Goal: Check status: Check status

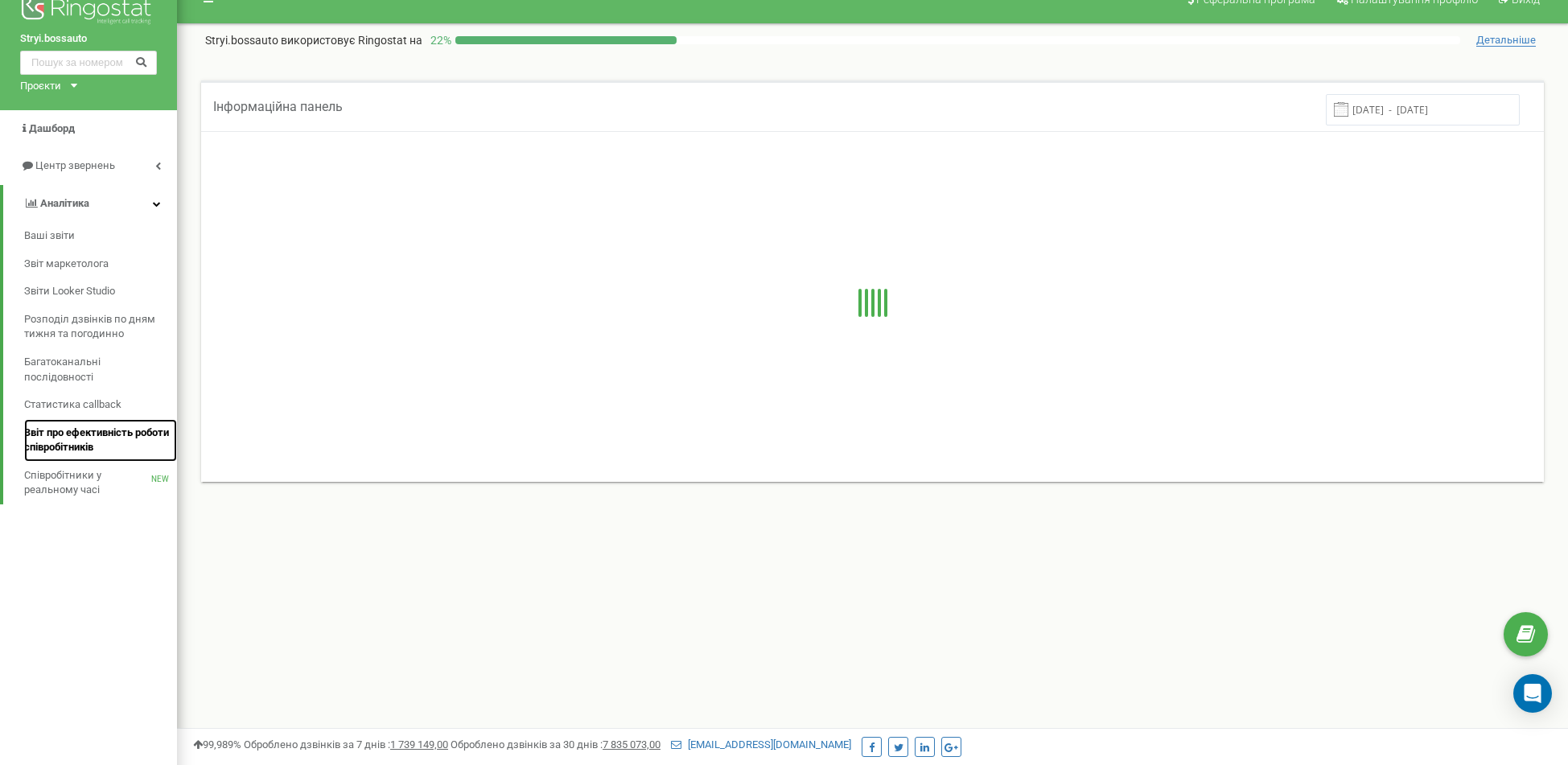
click at [81, 444] on span "Звіт про ефективність роботи співробітників" at bounding box center [97, 440] width 144 height 29
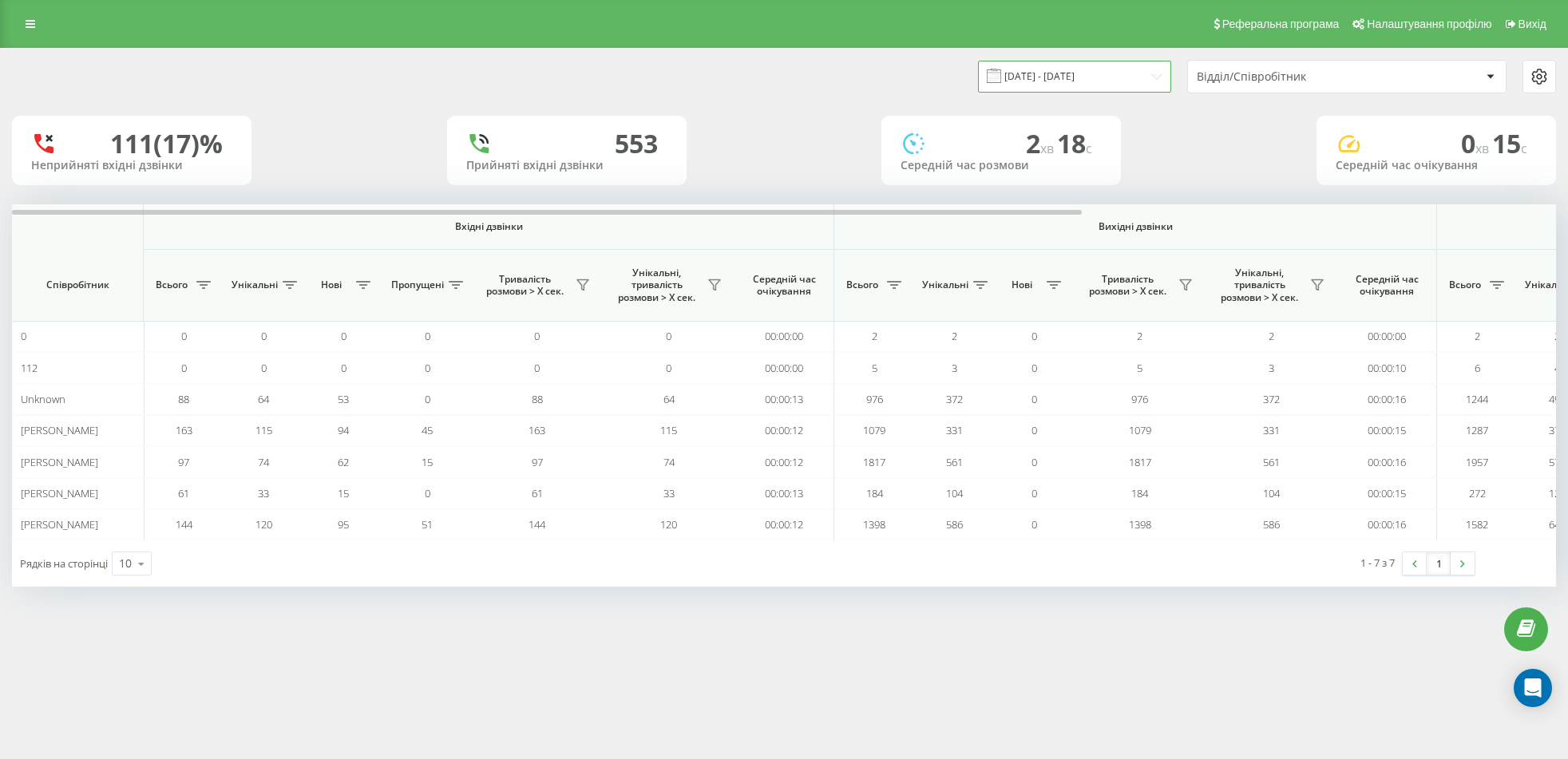
click at [1078, 74] on input "[DATE] - [DATE]" at bounding box center [1075, 76] width 193 height 31
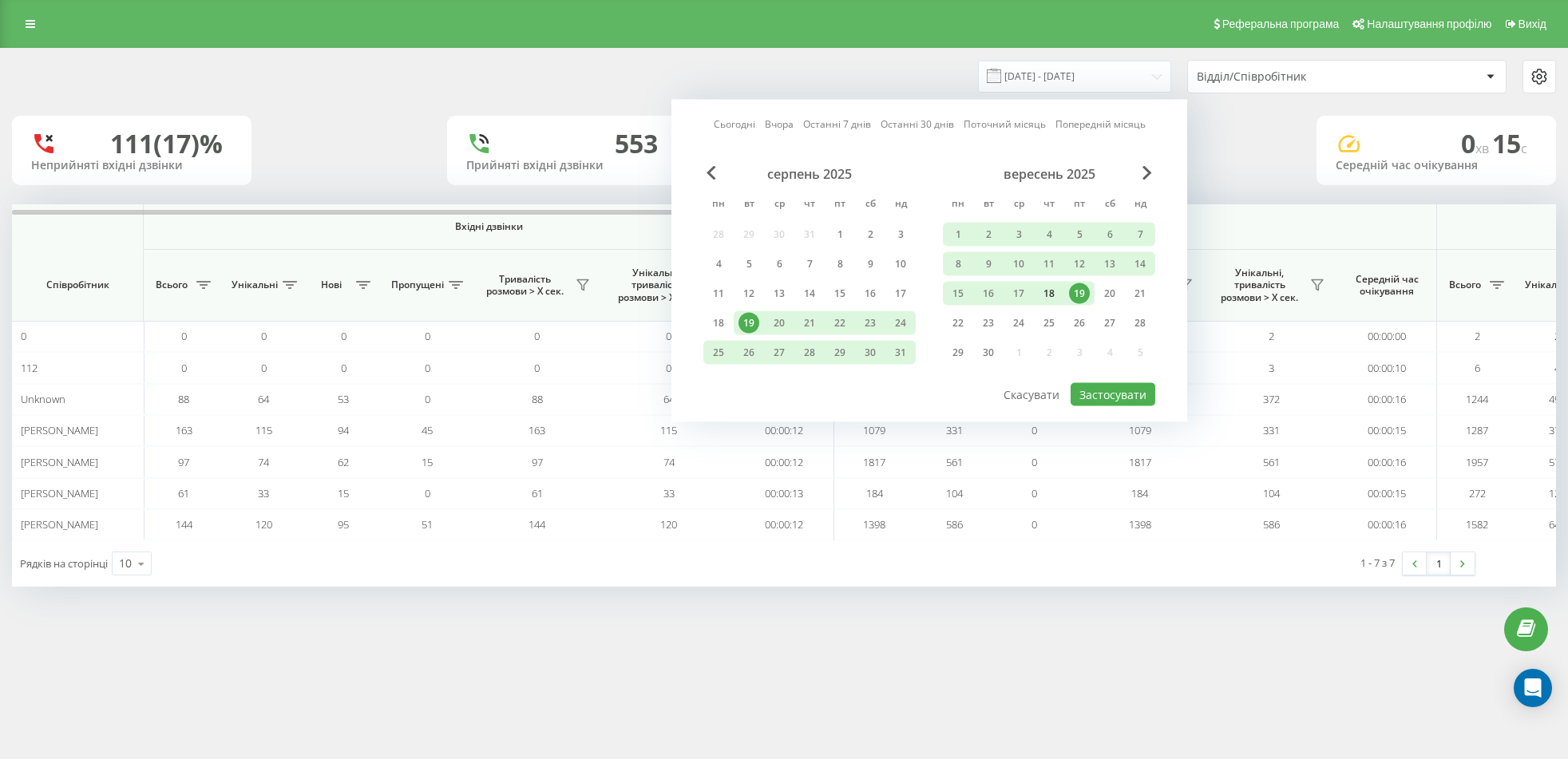
click at [1048, 287] on div "18" at bounding box center [1049, 293] width 21 height 21
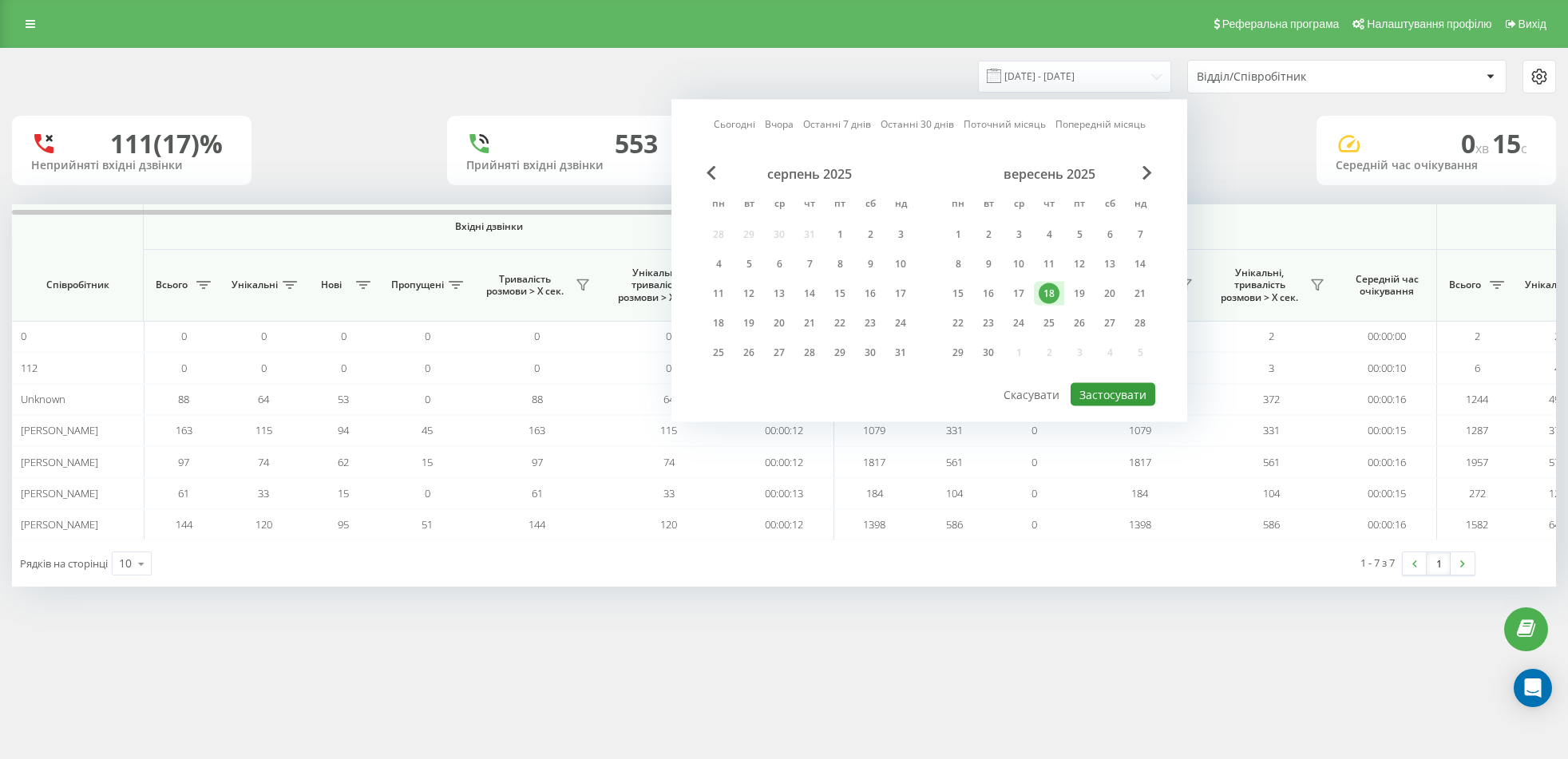
click at [1106, 390] on button "Застосувати" at bounding box center [1113, 395] width 85 height 23
type input "[DATE] - [DATE]"
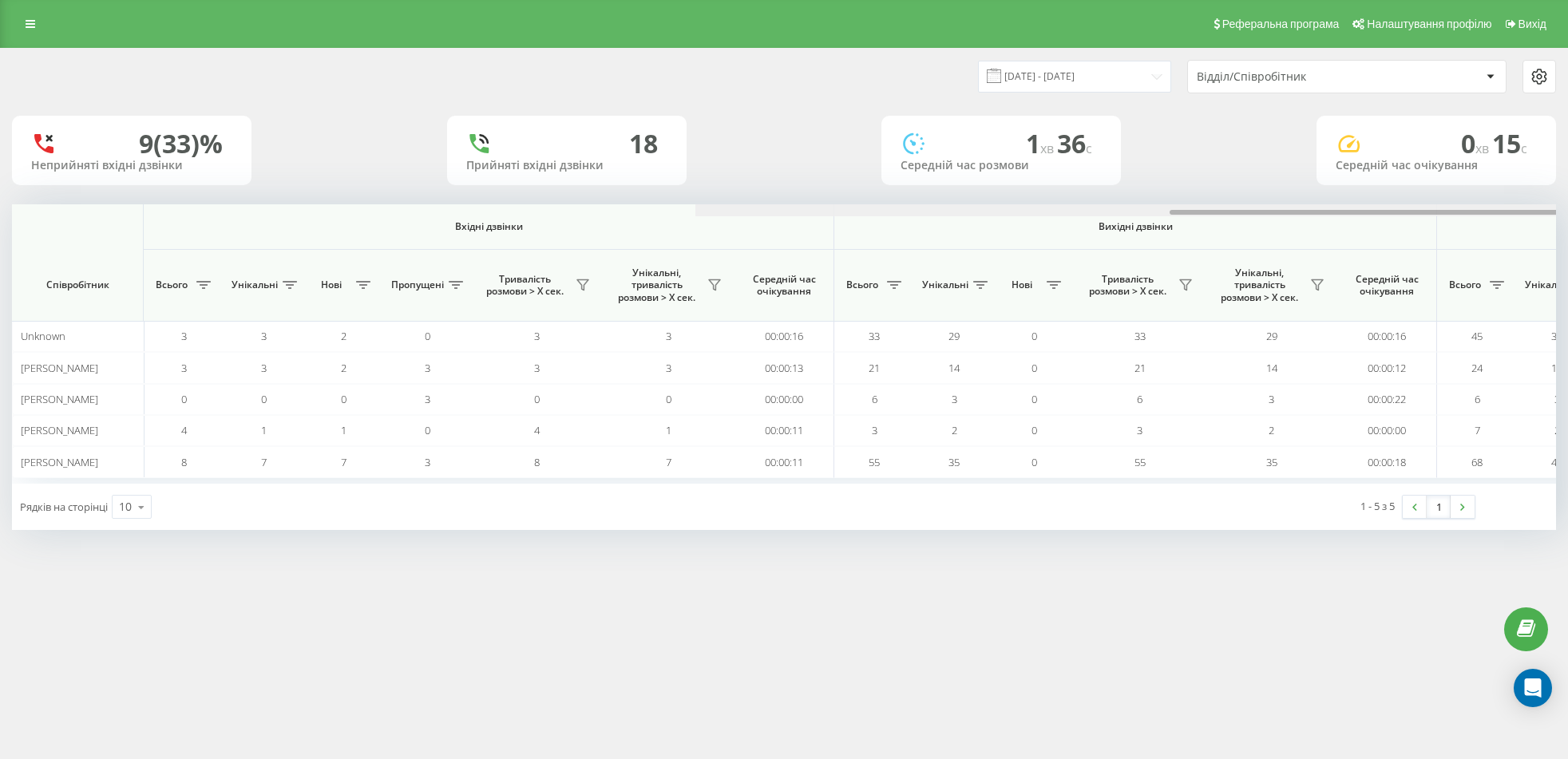
scroll to position [0, 684]
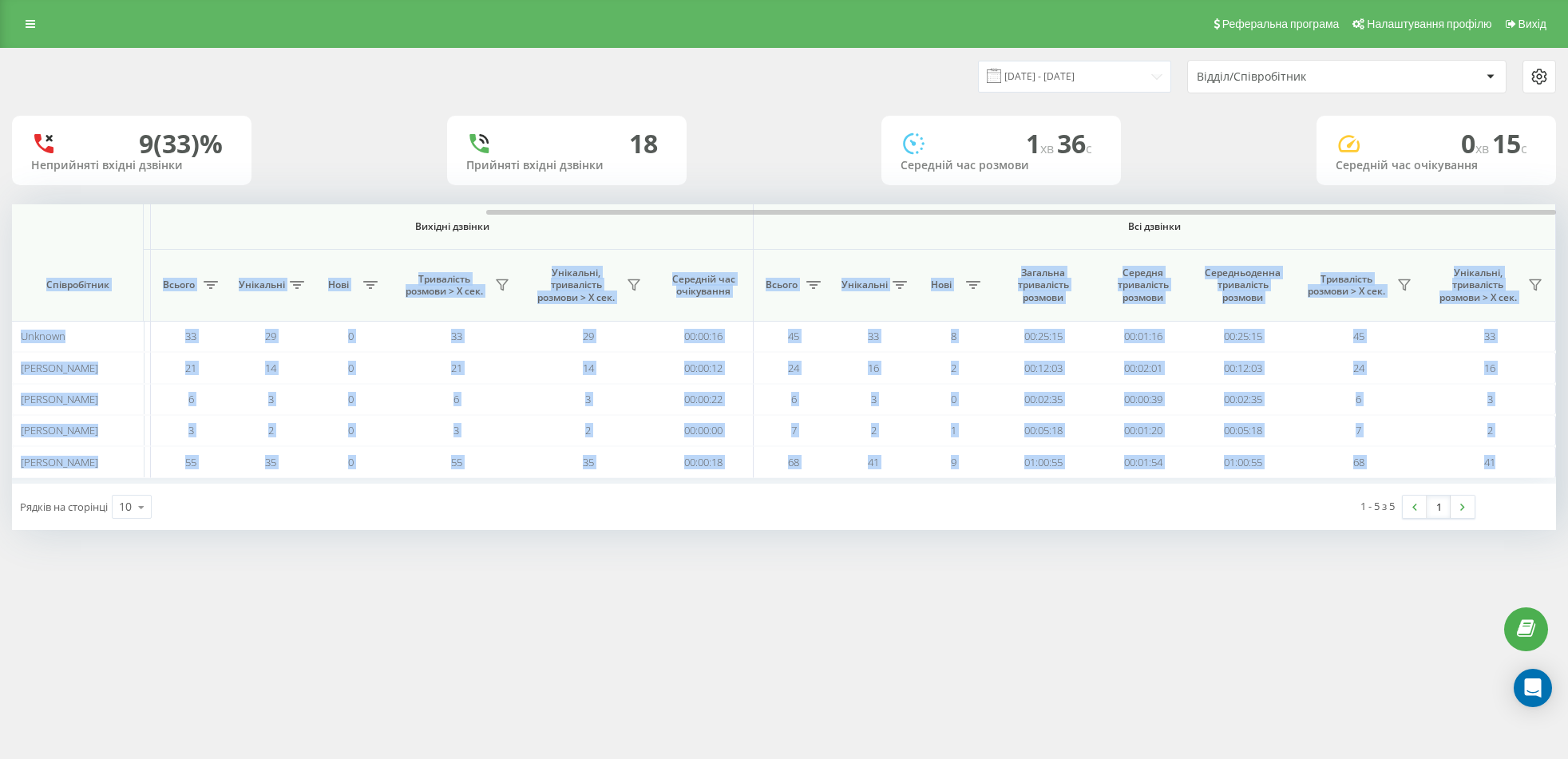
drag, startPoint x: 840, startPoint y: 208, endPoint x: 1347, endPoint y: 226, distance: 507.3
click at [1347, 226] on div "Вхідні дзвінки Вихідні дзвінки Всі дзвінки Співробітник Всього Унікальні Нові П…" at bounding box center [784, 343] width 1544 height 279
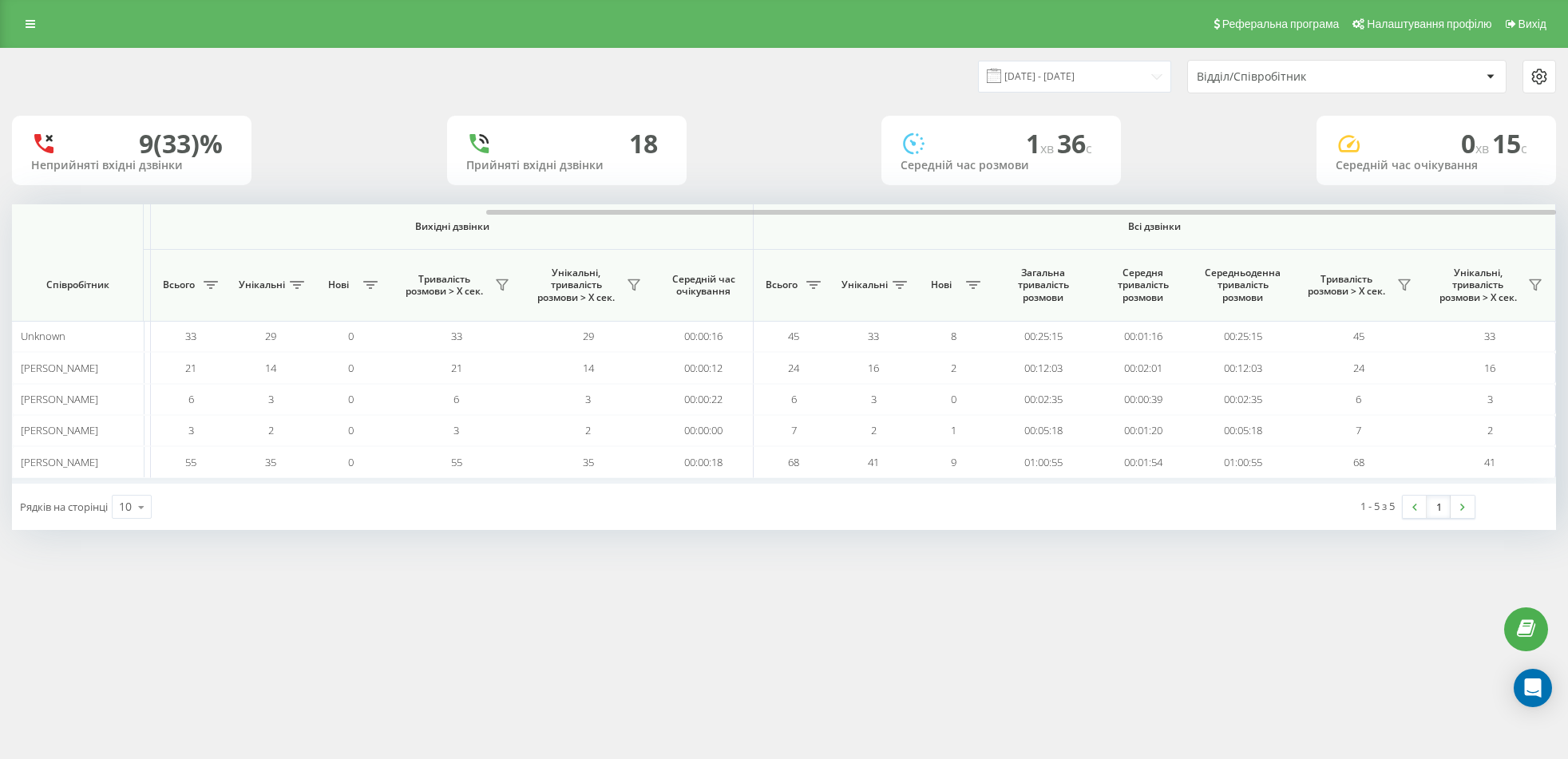
click at [1019, 682] on div "Реферальна програма Налаштування профілю Вихід [DATE] - [DATE] Відділ/Співробіт…" at bounding box center [784, 379] width 1568 height 759
